Goal: Information Seeking & Learning: Learn about a topic

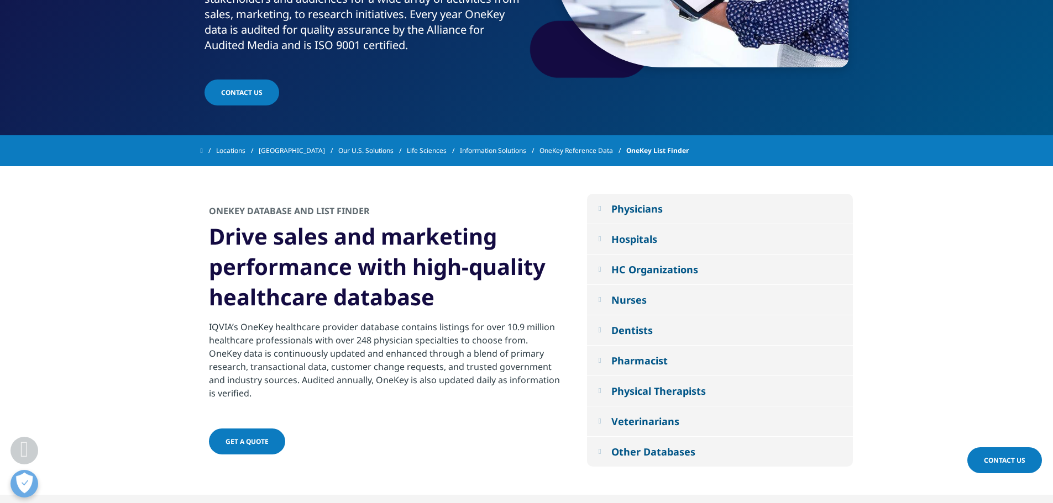
scroll to position [265, 0]
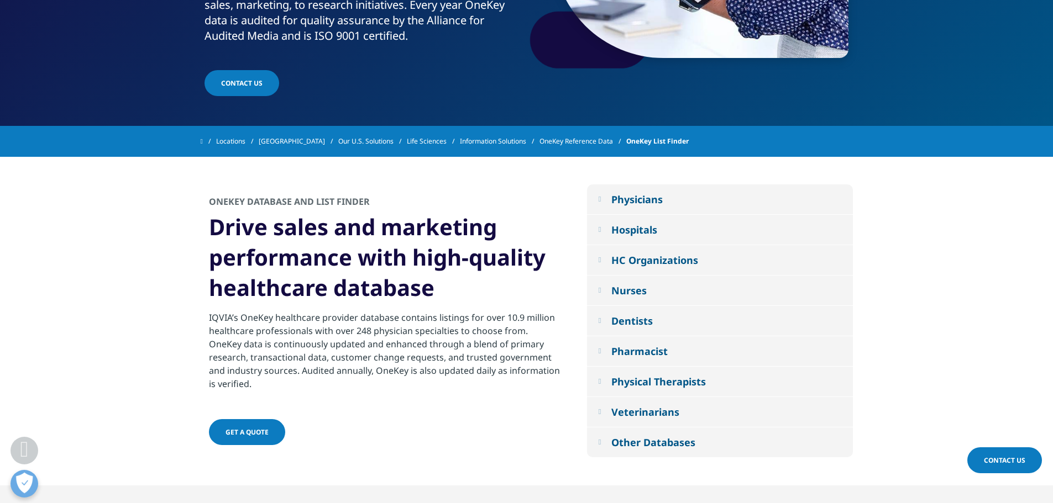
click at [993, 286] on section "Physicians 1.2 millions physician contacts. 248 Specialties to choose from. Hos…" at bounding box center [526, 321] width 1053 height 329
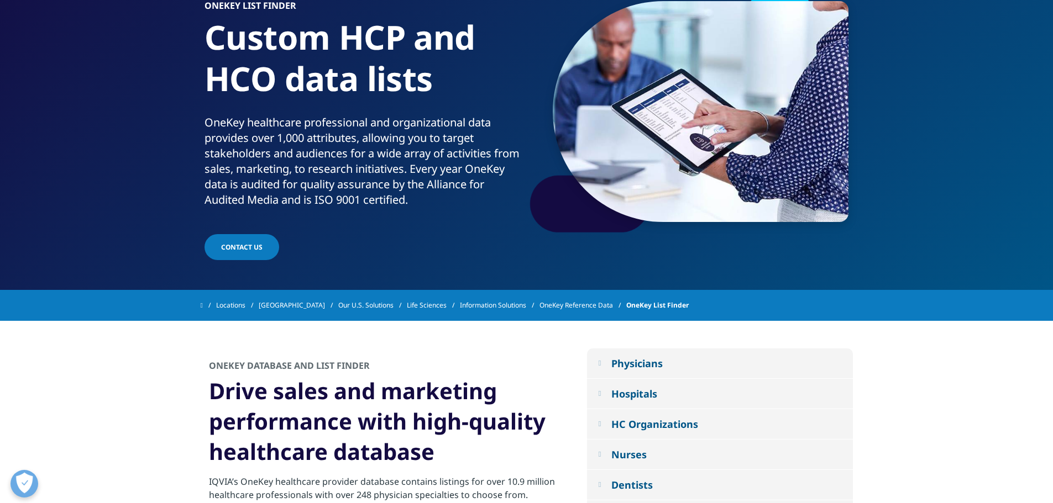
scroll to position [0, 0]
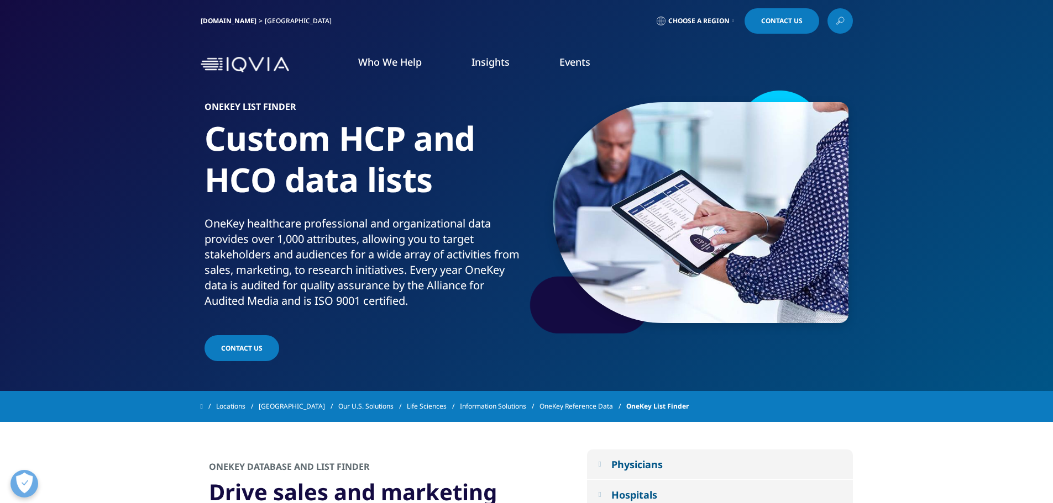
click at [422, 408] on link "Life Sciences" at bounding box center [433, 407] width 53 height 20
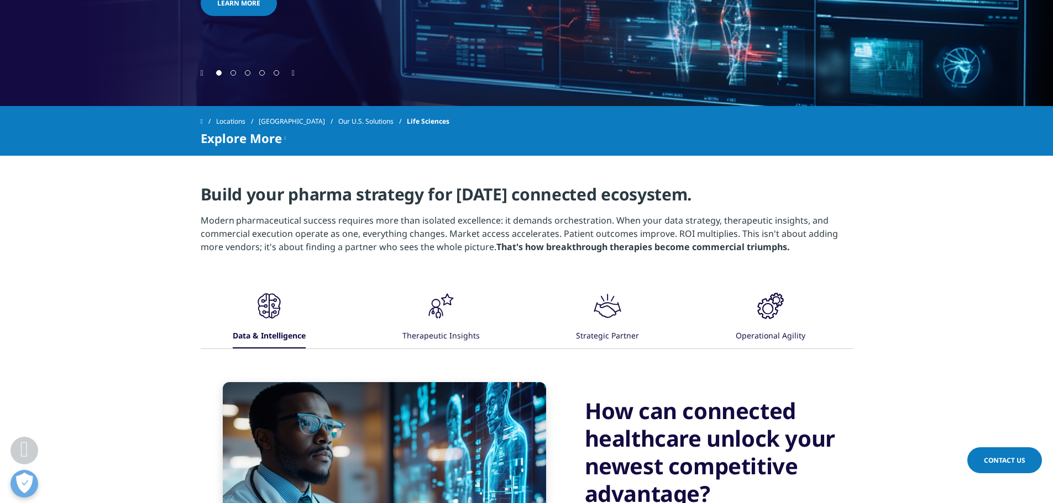
scroll to position [398, 0]
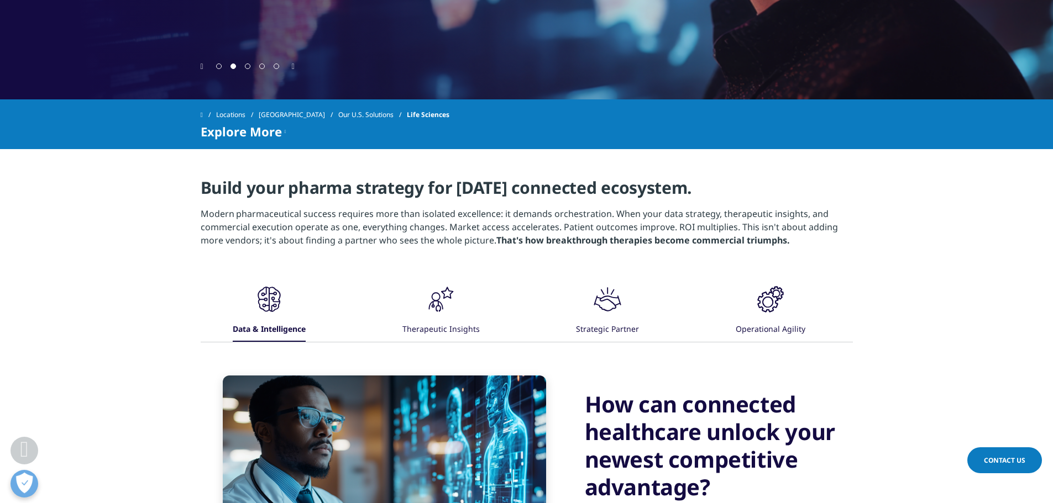
click at [989, 342] on div ".cls-1{fill:#231f20;} Data & Intelligence .cls-1{fill:#231f20;} Therapeutic Ins…" at bounding box center [526, 460] width 1053 height 355
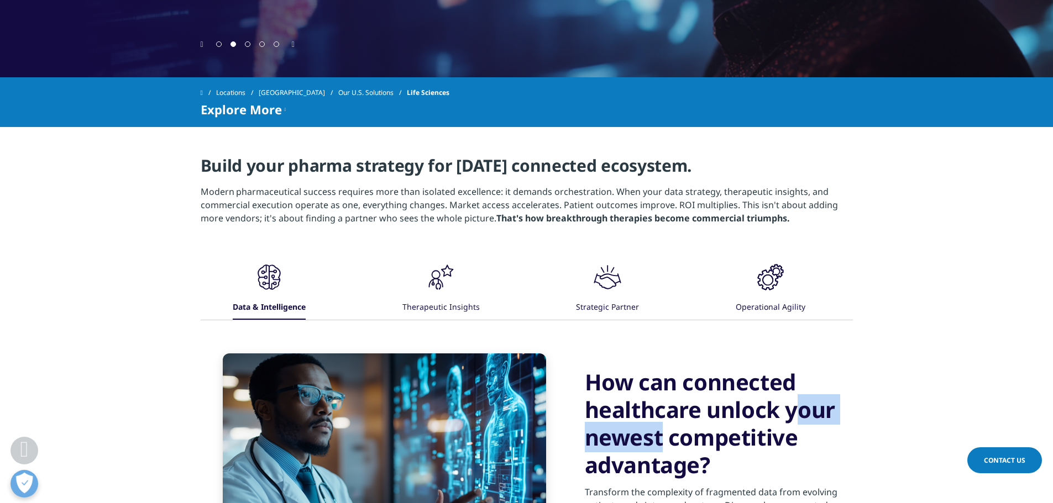
click at [989, 342] on div ".cls-1{fill:#231f20;} Data & Intelligence .cls-1{fill:#231f20;} Therapeutic Ins…" at bounding box center [526, 438] width 1053 height 355
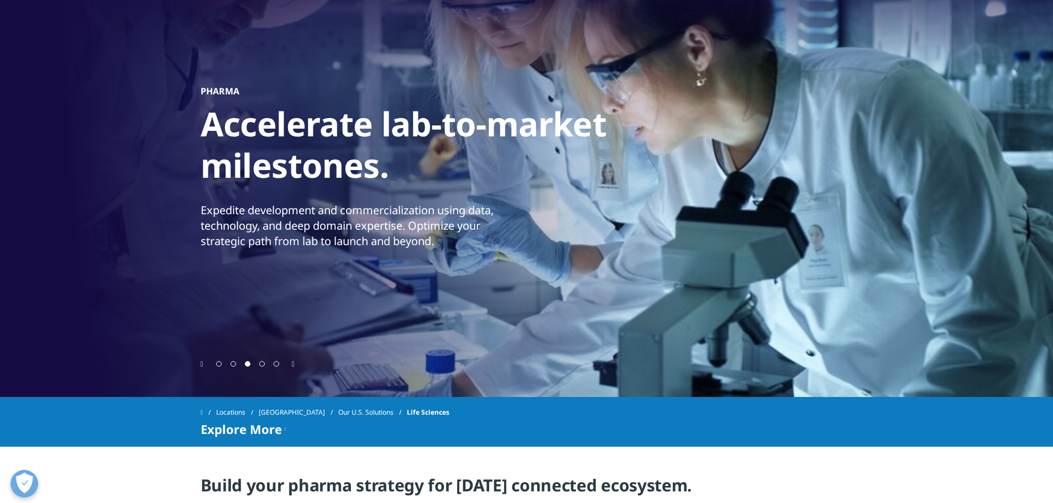
scroll to position [66, 0]
